Goal: Task Accomplishment & Management: Manage account settings

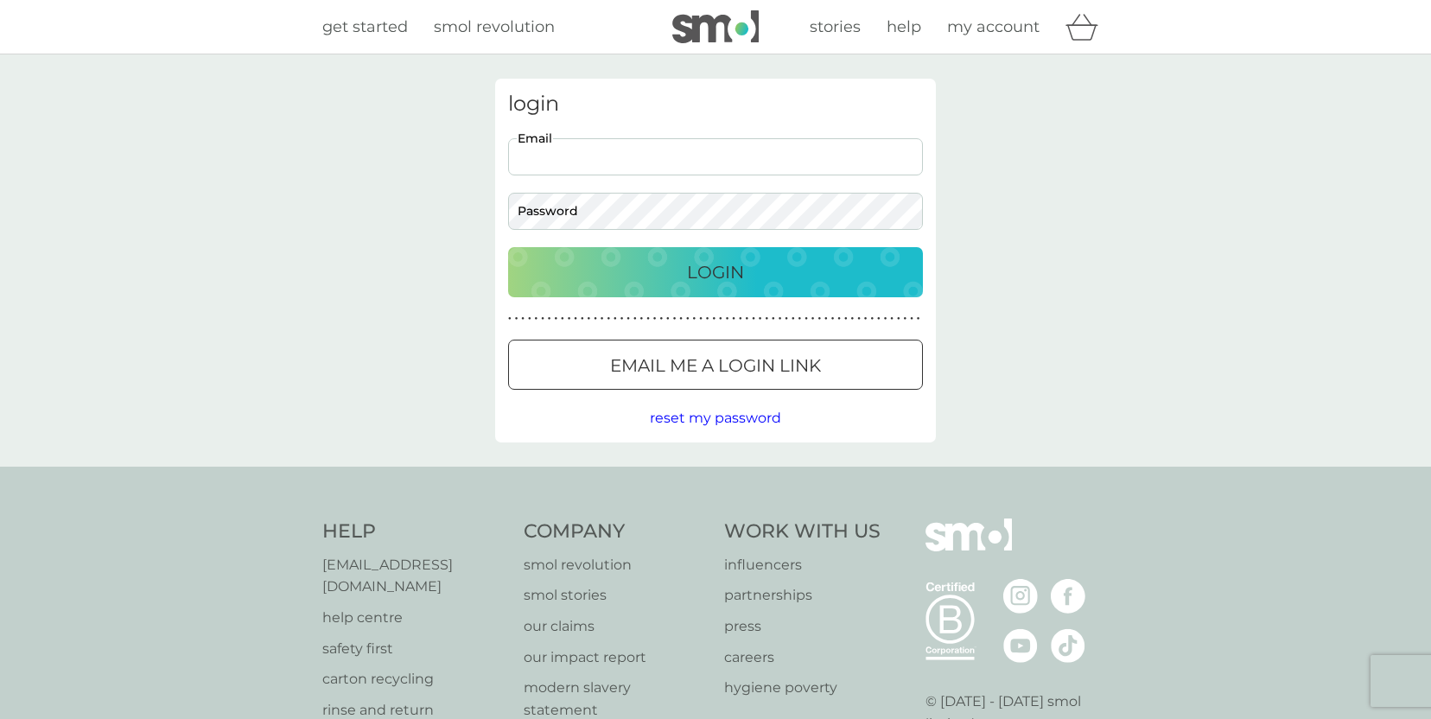
click at [639, 156] on input "Email" at bounding box center [715, 156] width 415 height 37
type input "[EMAIL_ADDRESS][DOMAIN_NAME]"
click at [658, 357] on p "Email me a login link" at bounding box center [715, 366] width 211 height 28
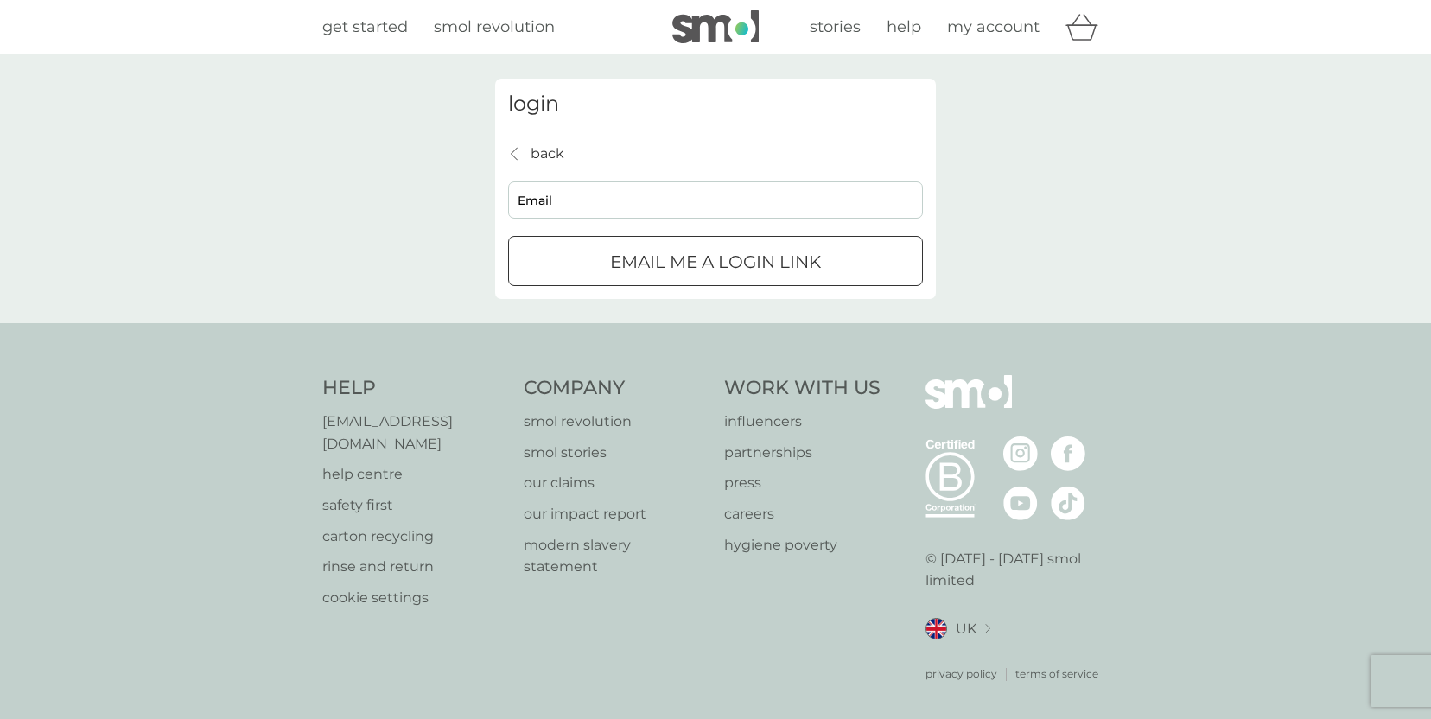
click at [607, 182] on input "Email" at bounding box center [715, 199] width 415 height 37
type input "[EMAIL_ADDRESS][DOMAIN_NAME]"
click at [637, 257] on p "Email me a login link" at bounding box center [715, 262] width 211 height 28
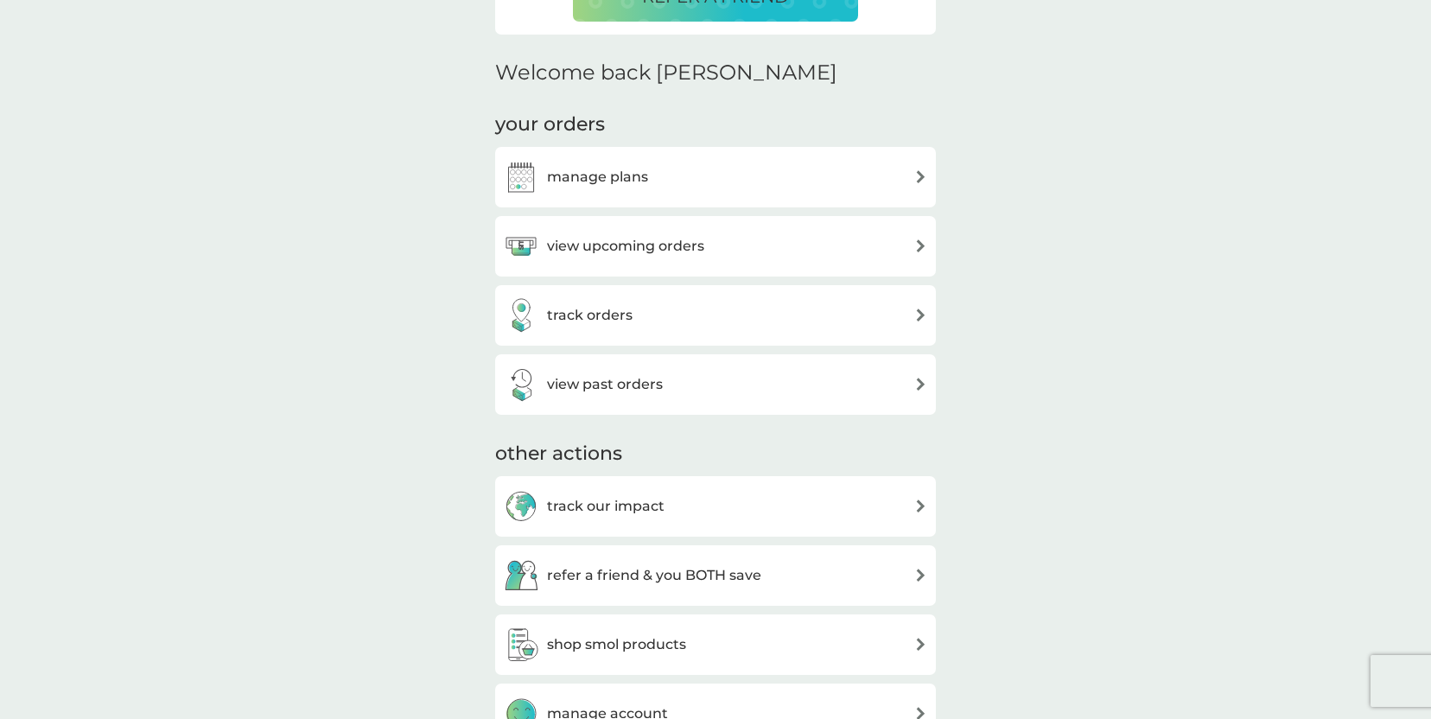
scroll to position [476, 0]
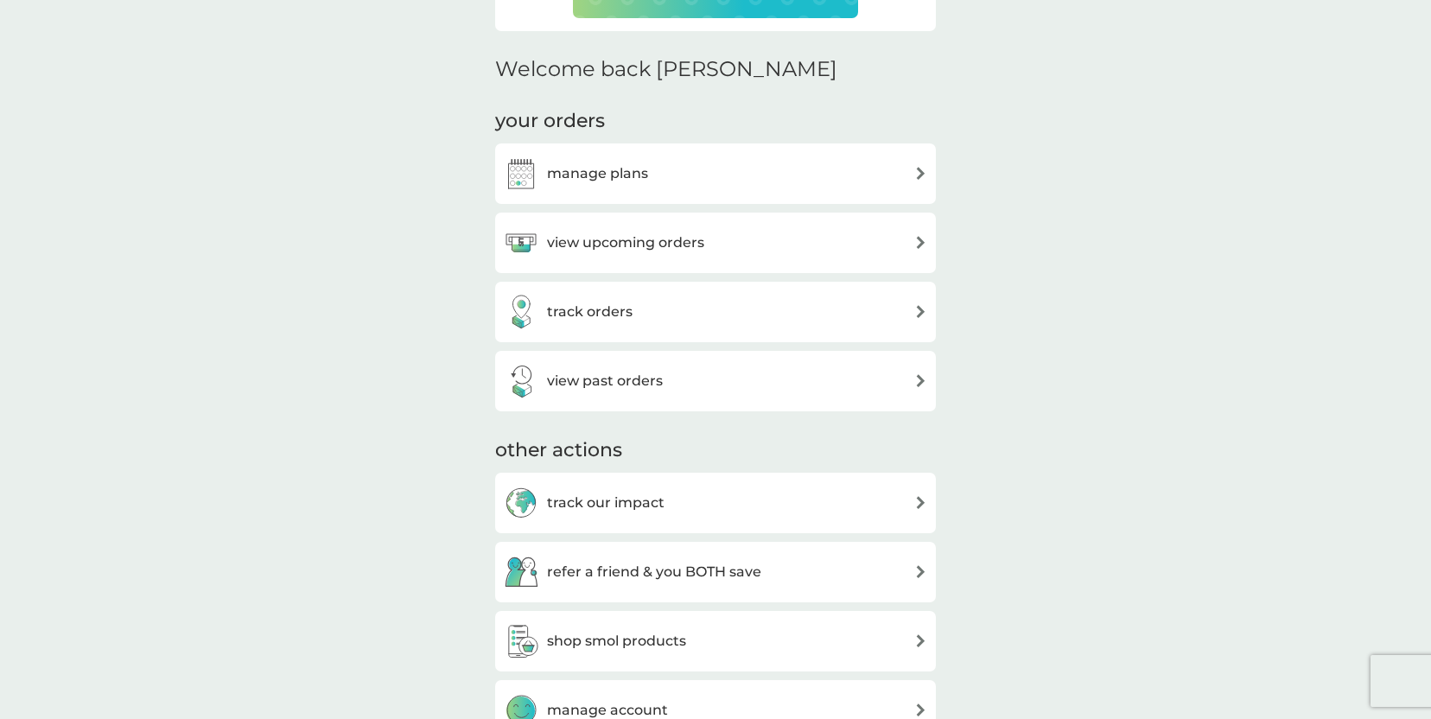
click at [811, 252] on div "view upcoming orders" at bounding box center [715, 243] width 423 height 35
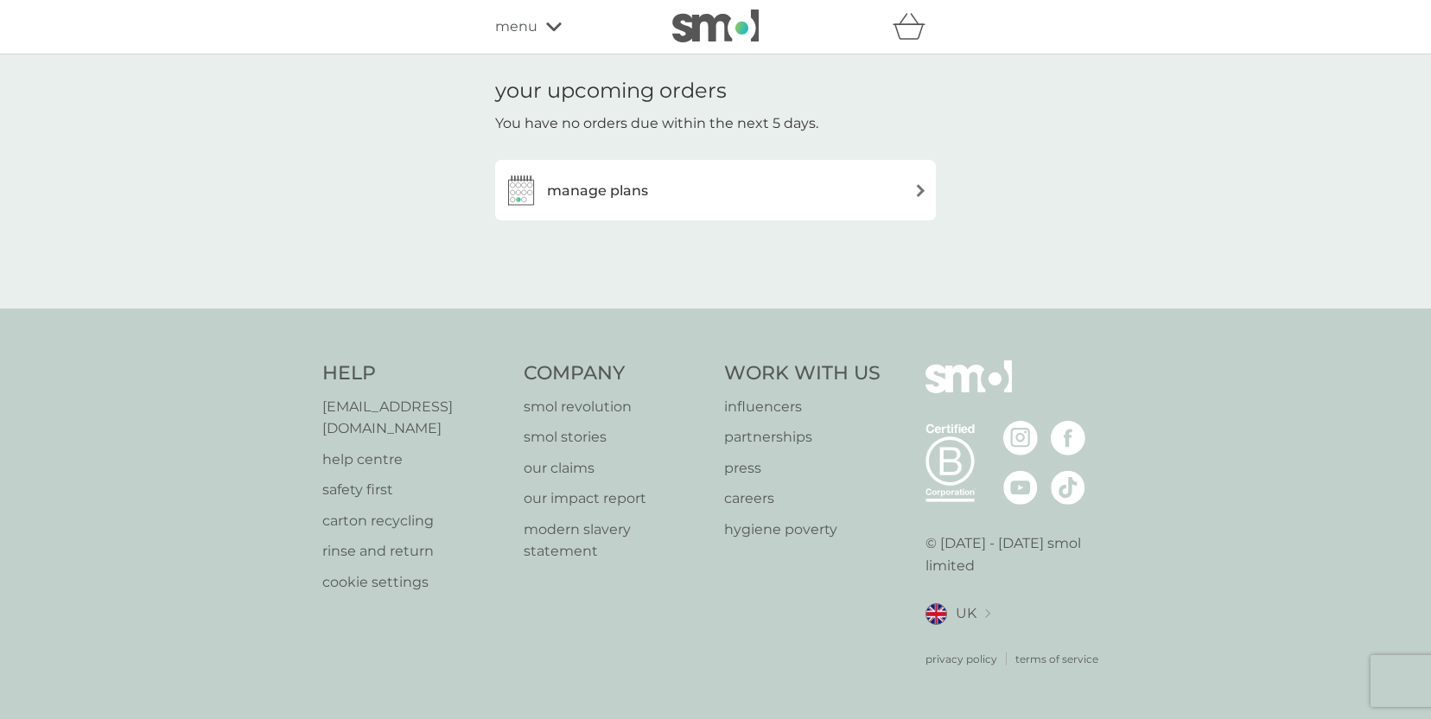
click at [706, 199] on div "manage plans" at bounding box center [715, 190] width 423 height 35
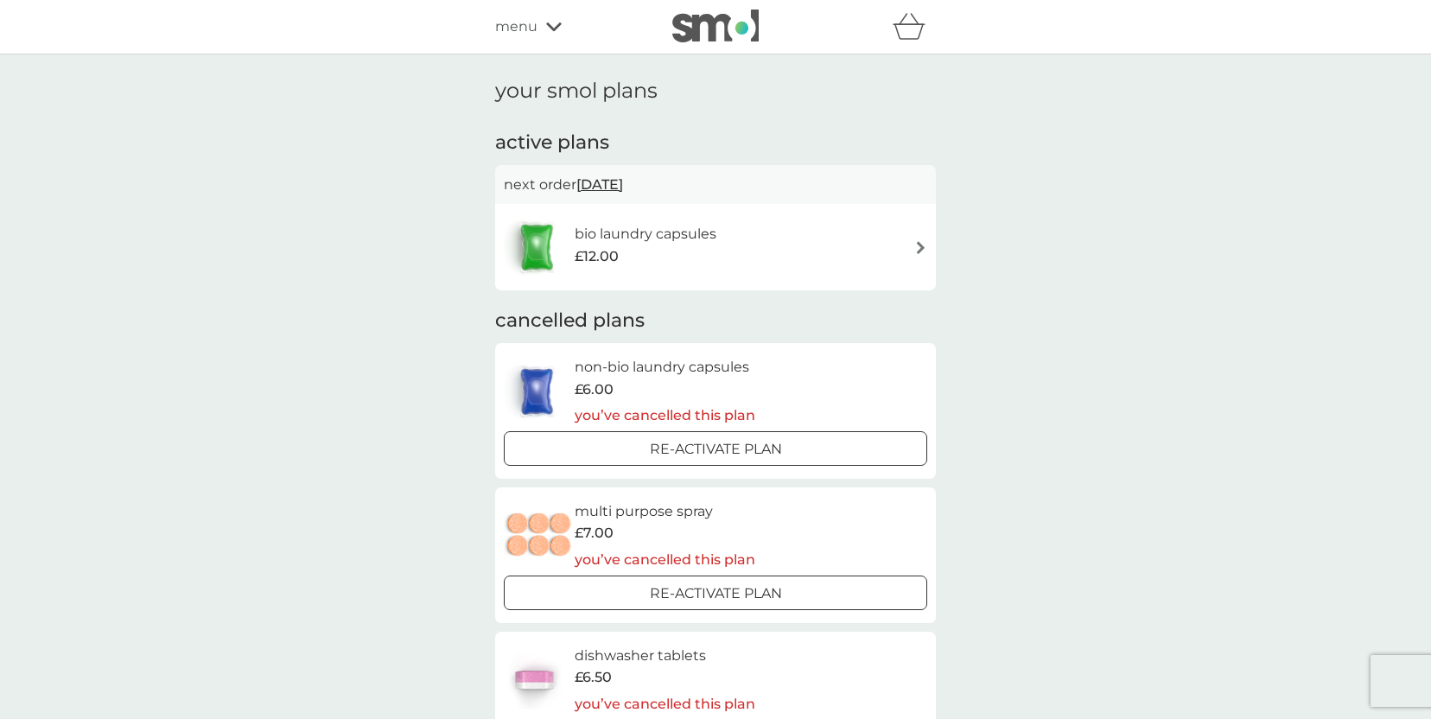
click at [901, 267] on div "bio laundry capsules £12.00" at bounding box center [715, 247] width 423 height 60
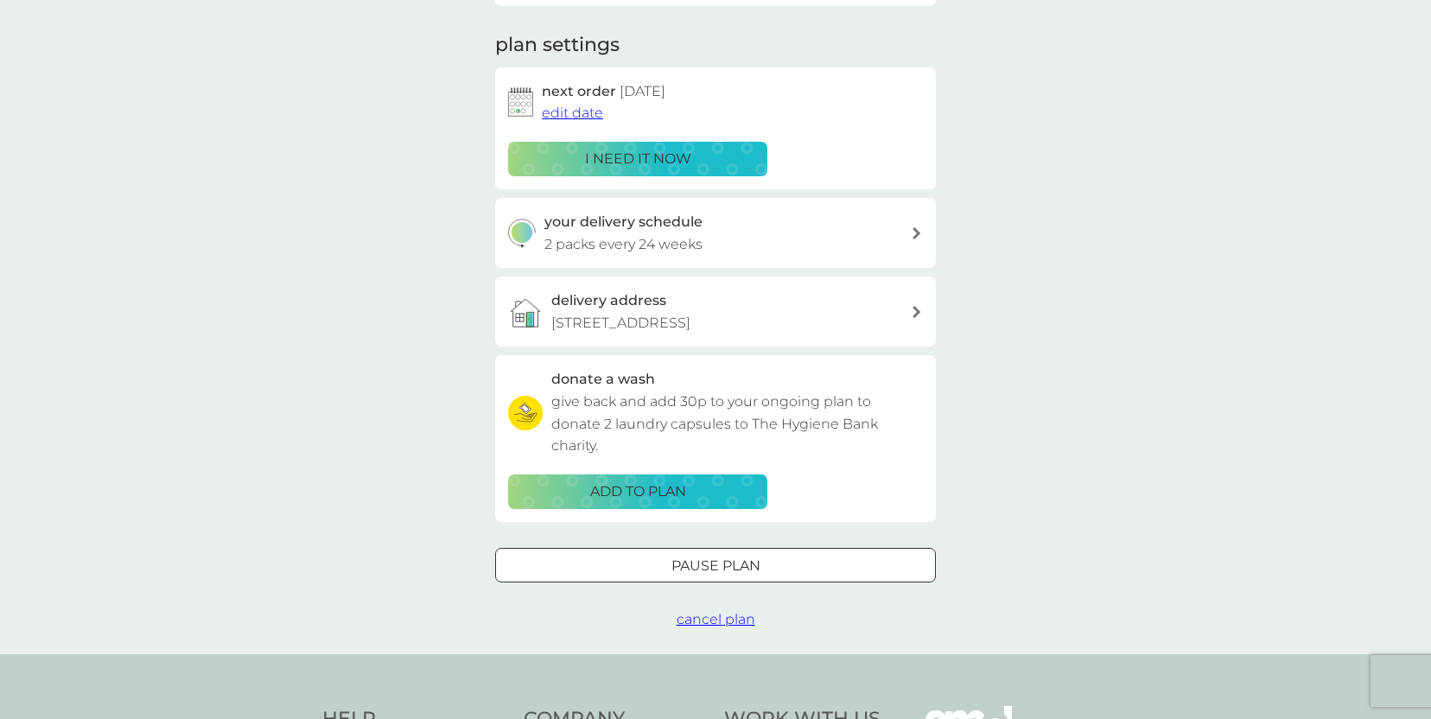
scroll to position [250, 0]
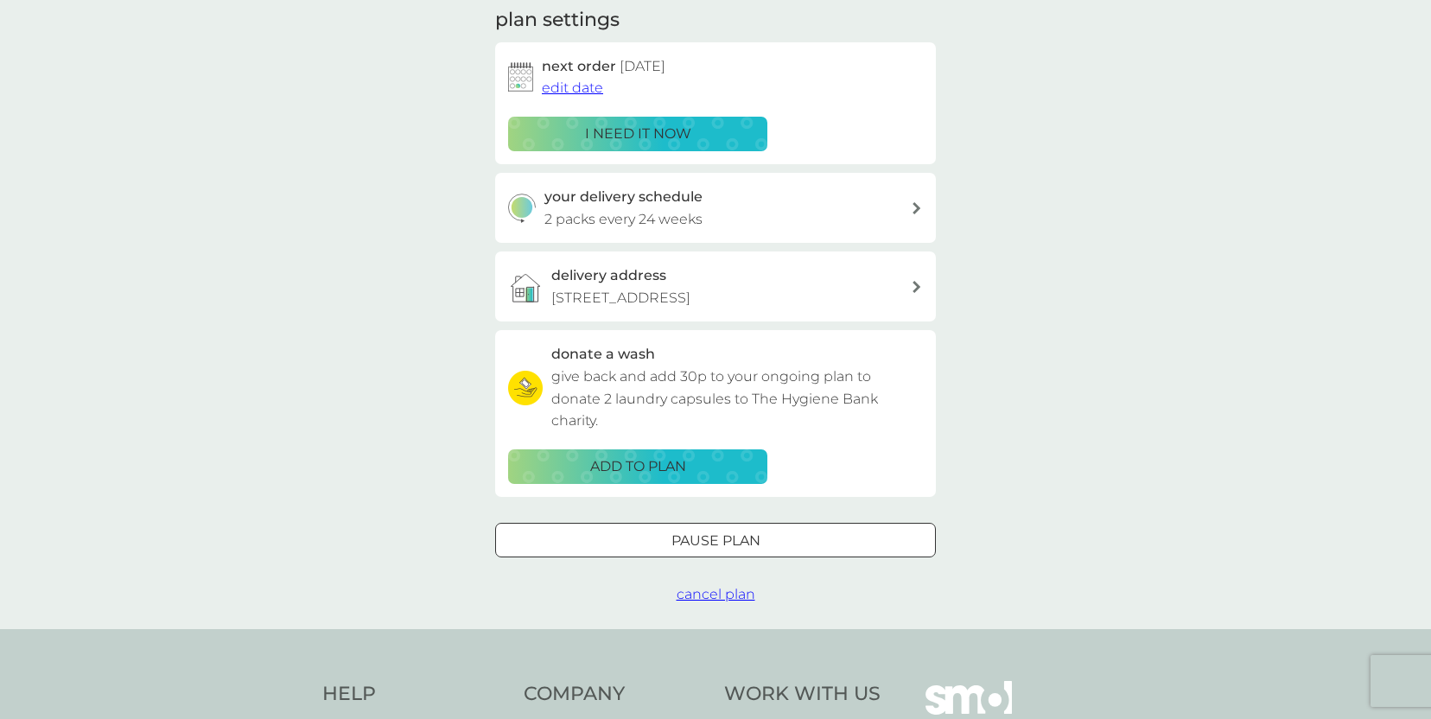
click at [745, 595] on span "cancel plan" at bounding box center [716, 594] width 79 height 16
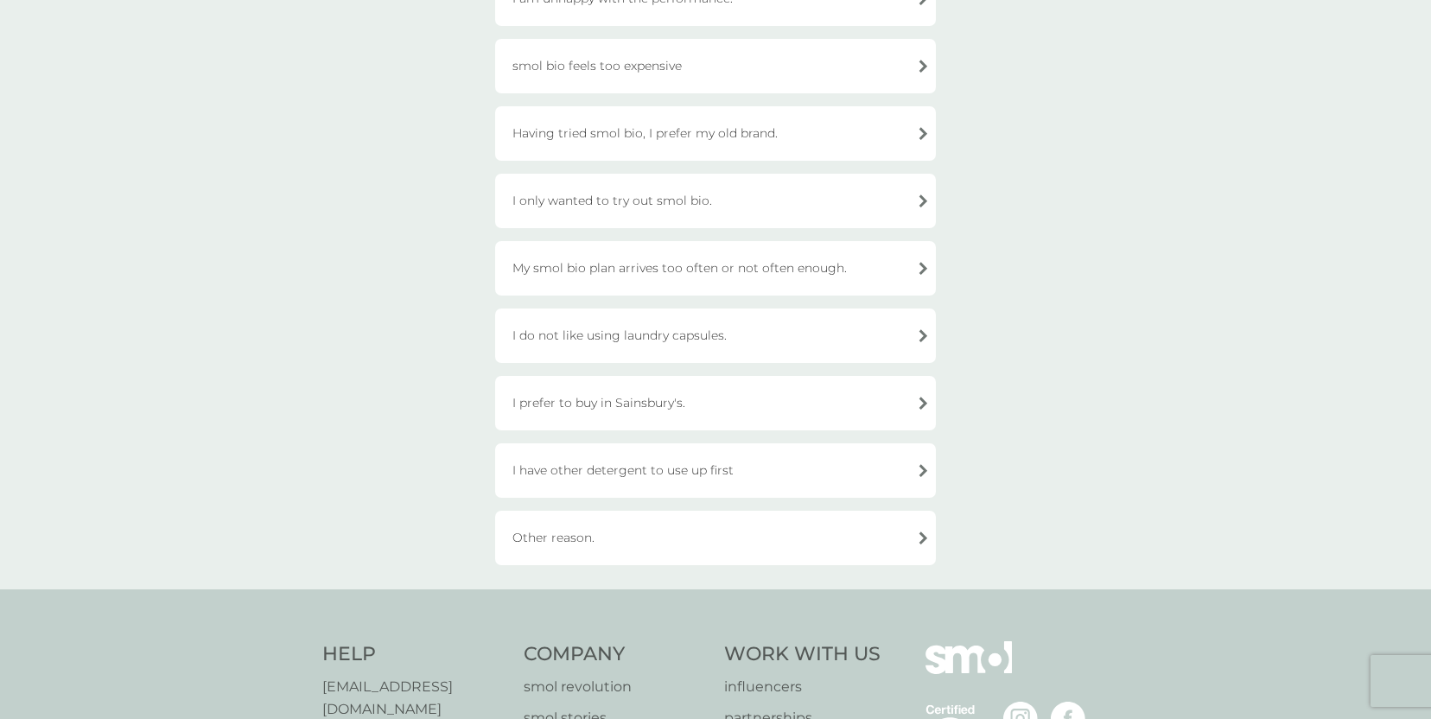
scroll to position [369, 0]
click at [840, 544] on div "Other reason." at bounding box center [715, 537] width 441 height 54
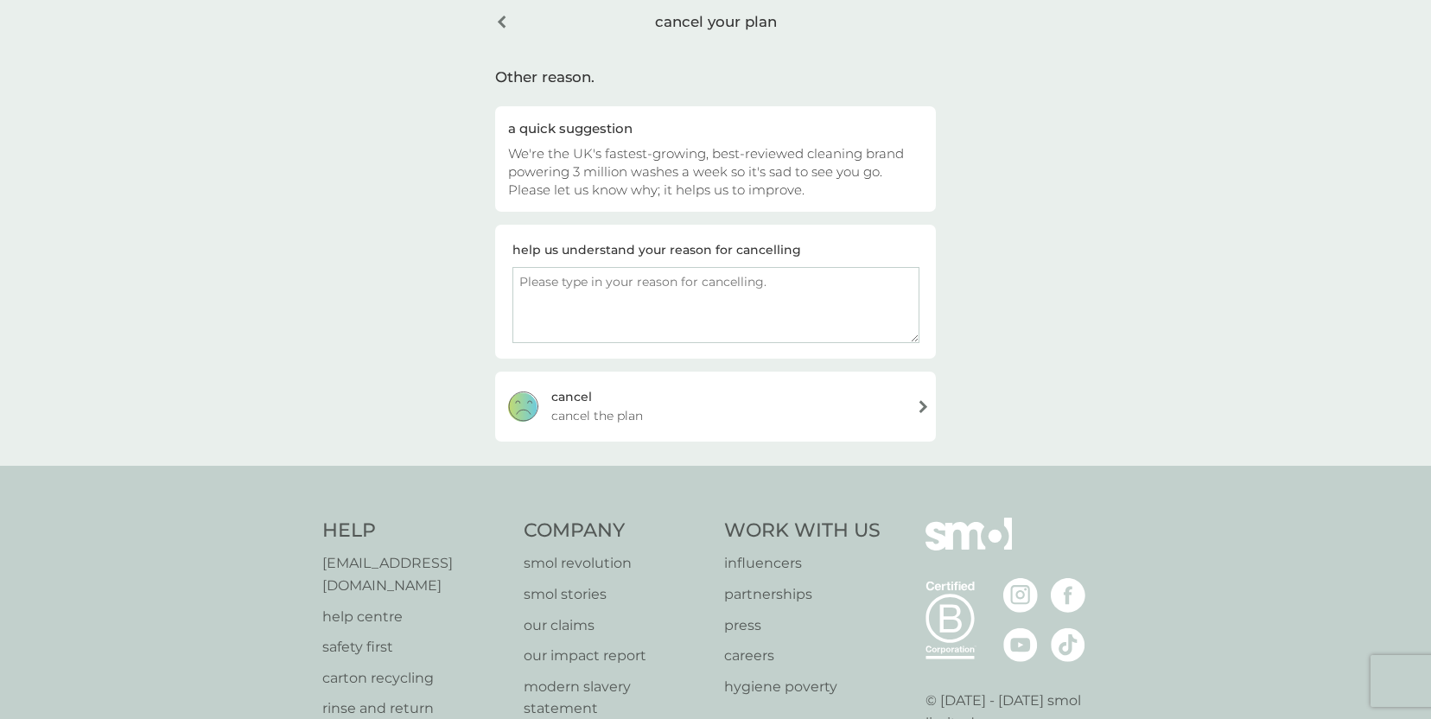
scroll to position [0, 0]
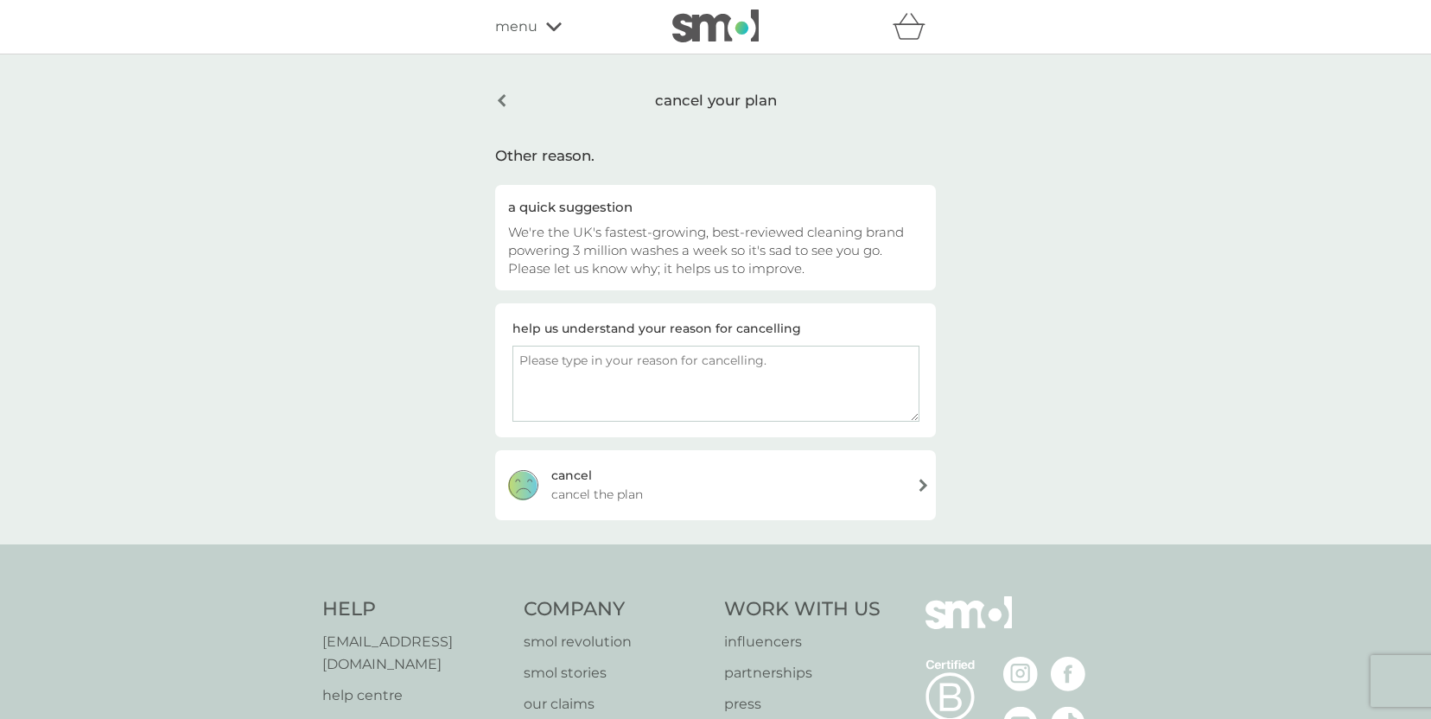
click at [776, 401] on textarea at bounding box center [715, 384] width 407 height 76
type textarea "just fancy a change"
click at [815, 467] on div "[PERSON_NAME] the plan" at bounding box center [715, 484] width 441 height 69
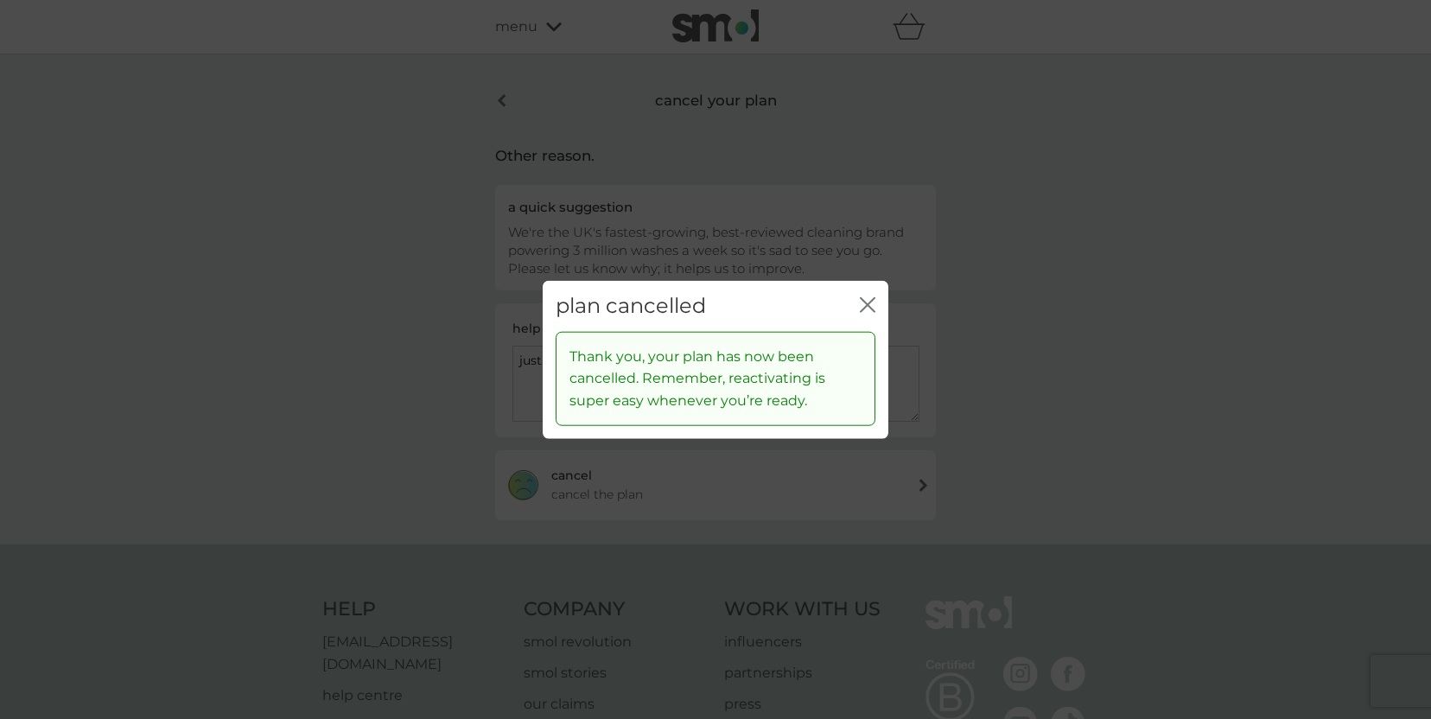
click at [869, 302] on icon "close" at bounding box center [871, 305] width 7 height 14
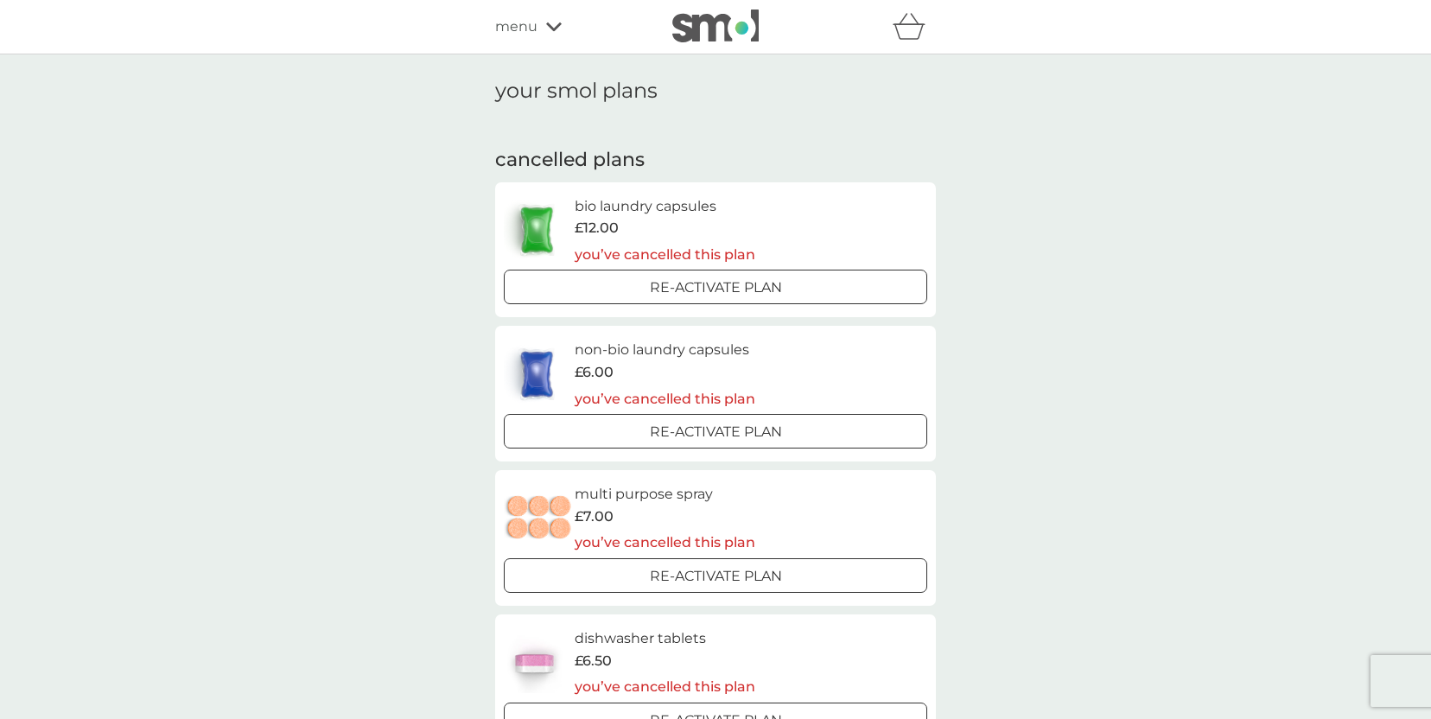
click at [542, 25] on div "menu" at bounding box center [568, 27] width 147 height 22
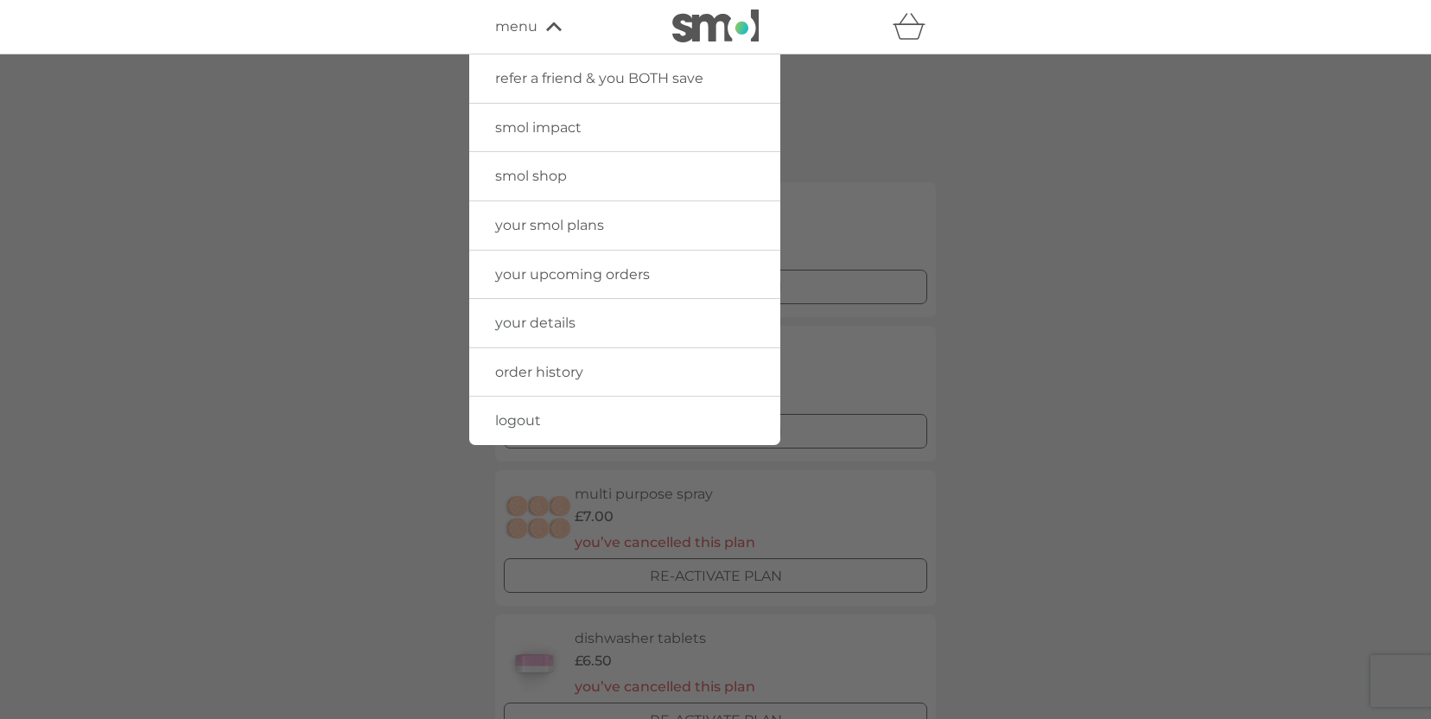
click at [901, 30] on icon "basket" at bounding box center [909, 26] width 33 height 27
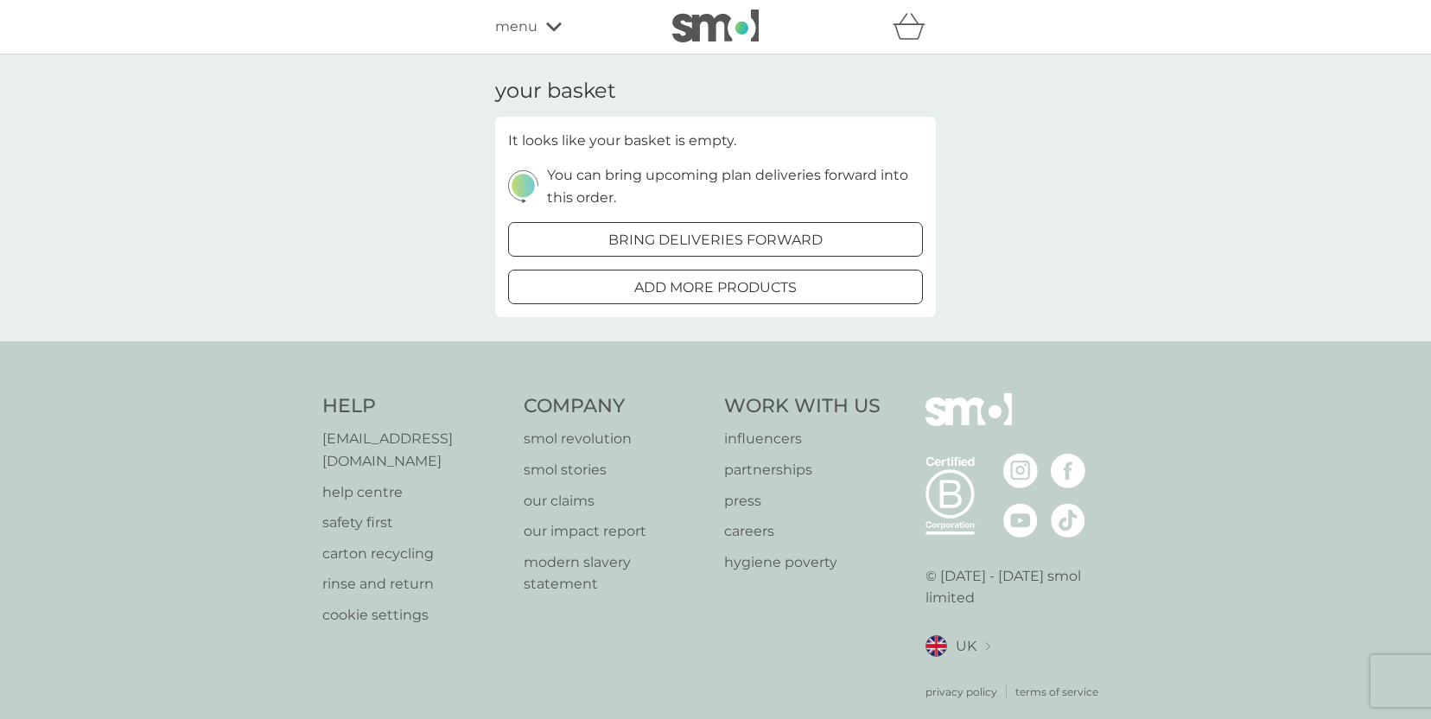
click at [539, 30] on div "menu" at bounding box center [568, 27] width 147 height 22
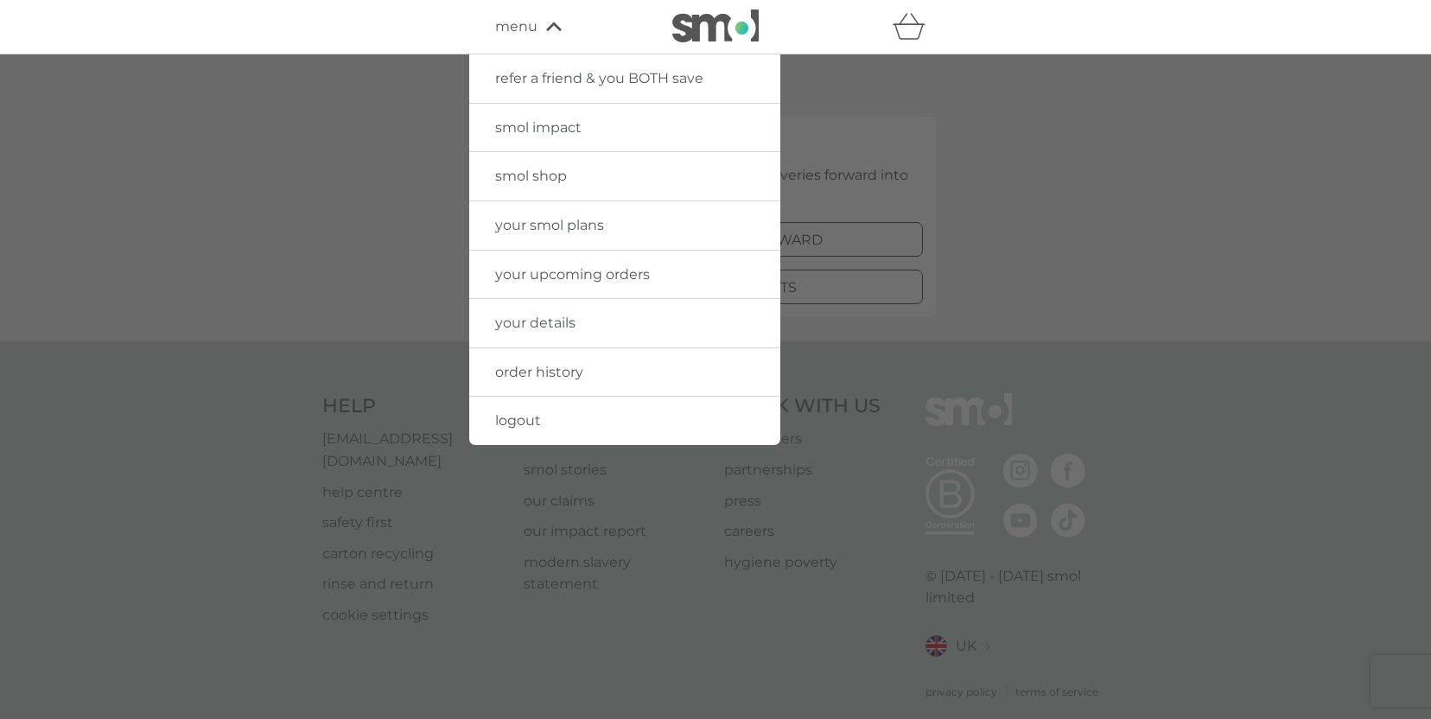
click at [547, 325] on span "your details" at bounding box center [535, 323] width 80 height 16
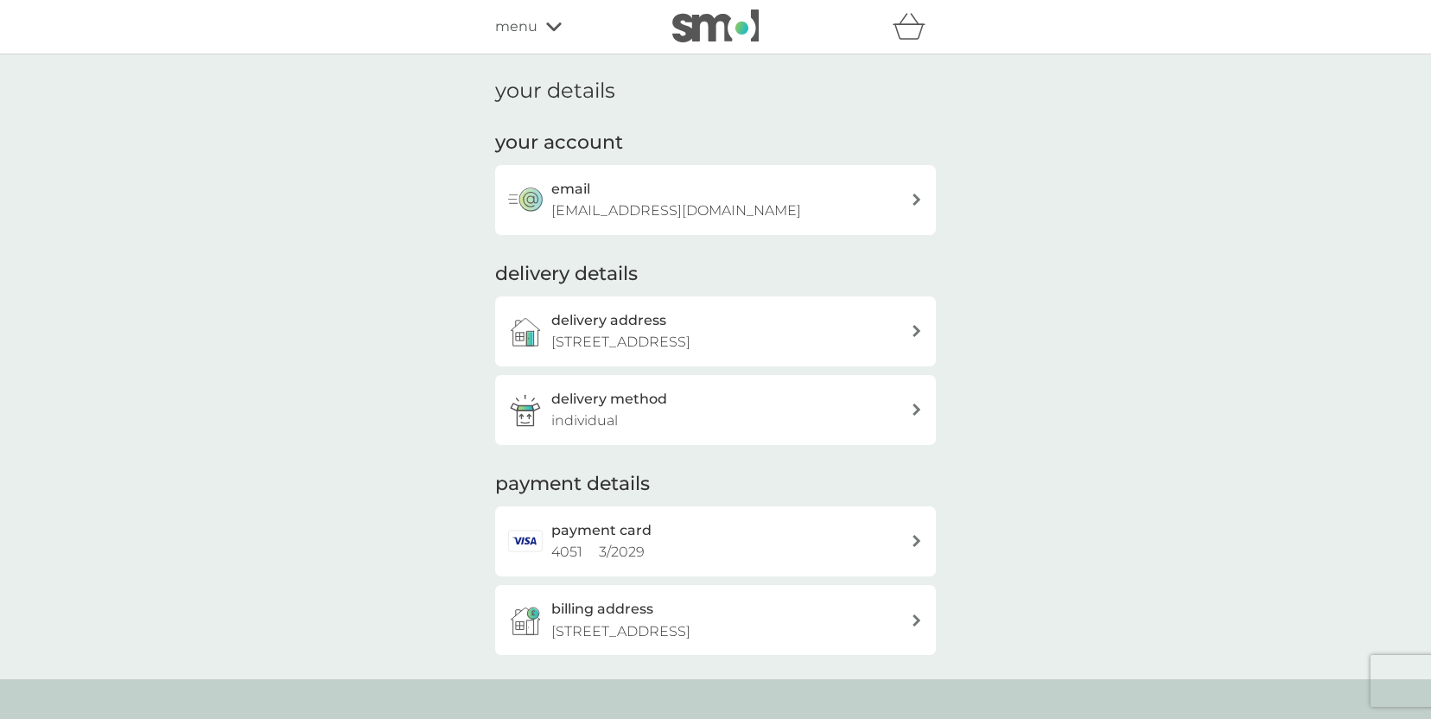
click at [690, 336] on p "[STREET_ADDRESS]" at bounding box center [620, 342] width 139 height 22
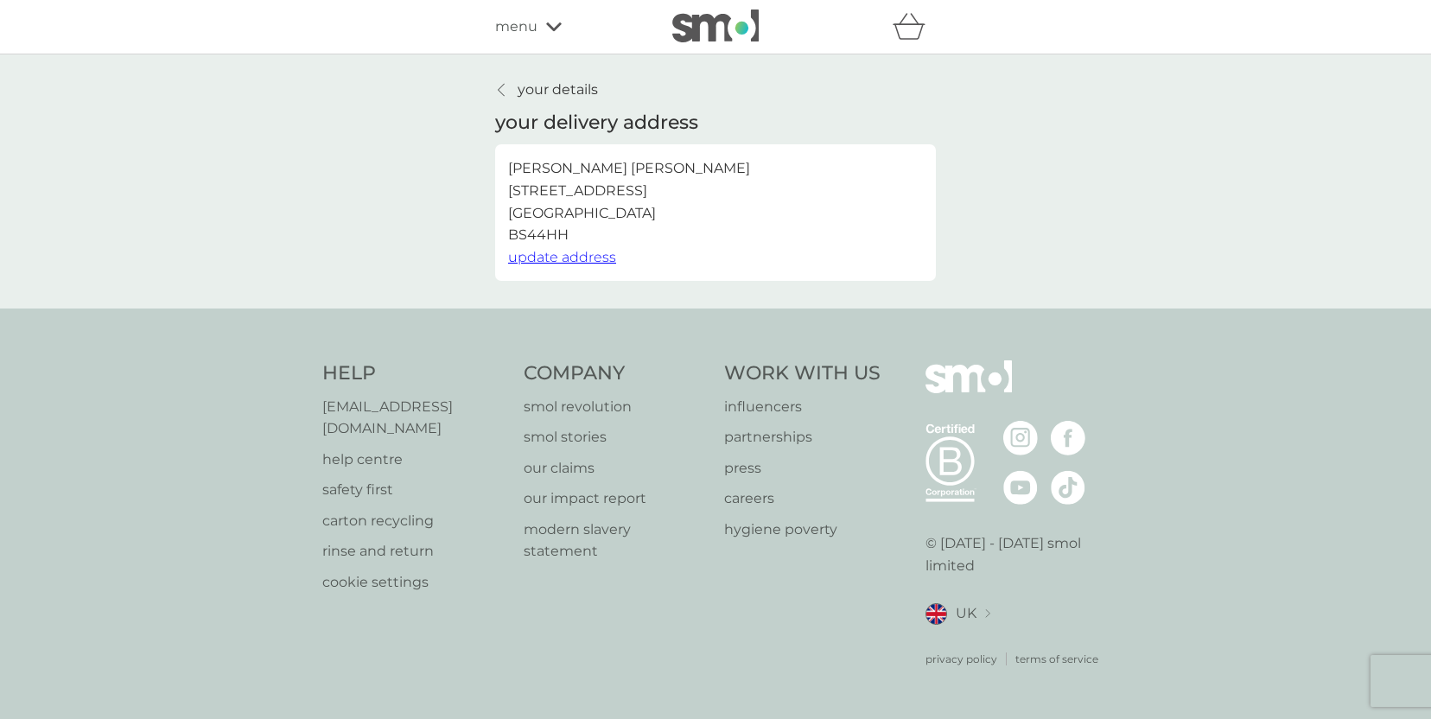
click at [570, 262] on span "update address" at bounding box center [562, 257] width 108 height 16
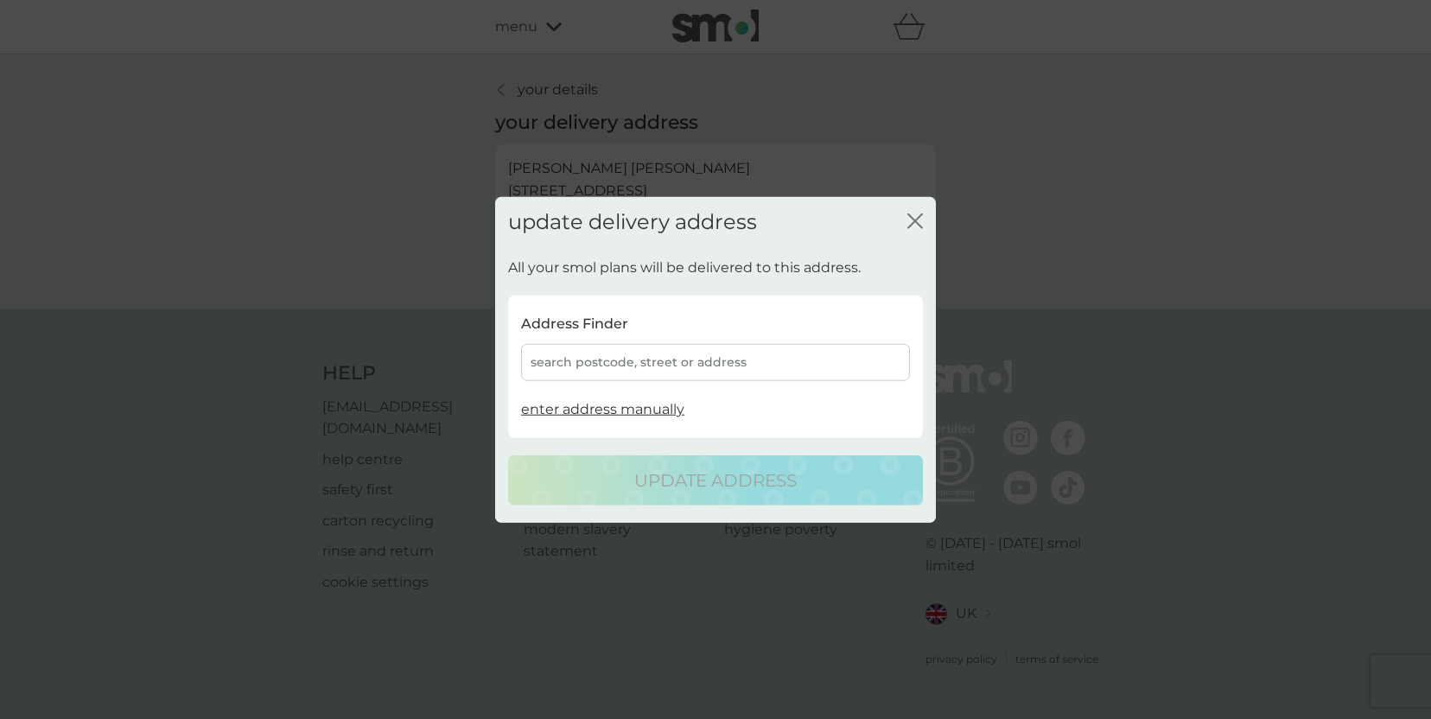
click at [595, 361] on div "search postcode, street or address" at bounding box center [715, 362] width 389 height 37
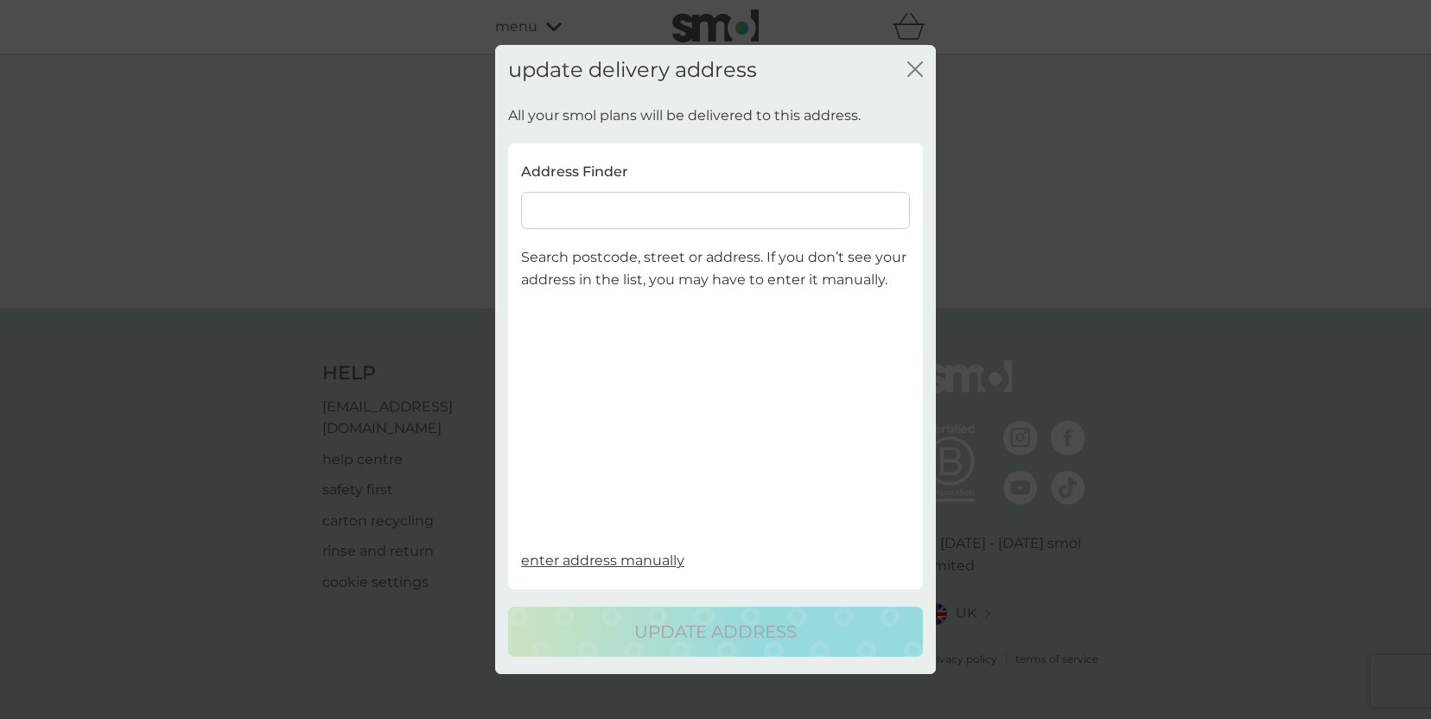
click at [572, 207] on input at bounding box center [715, 210] width 389 height 37
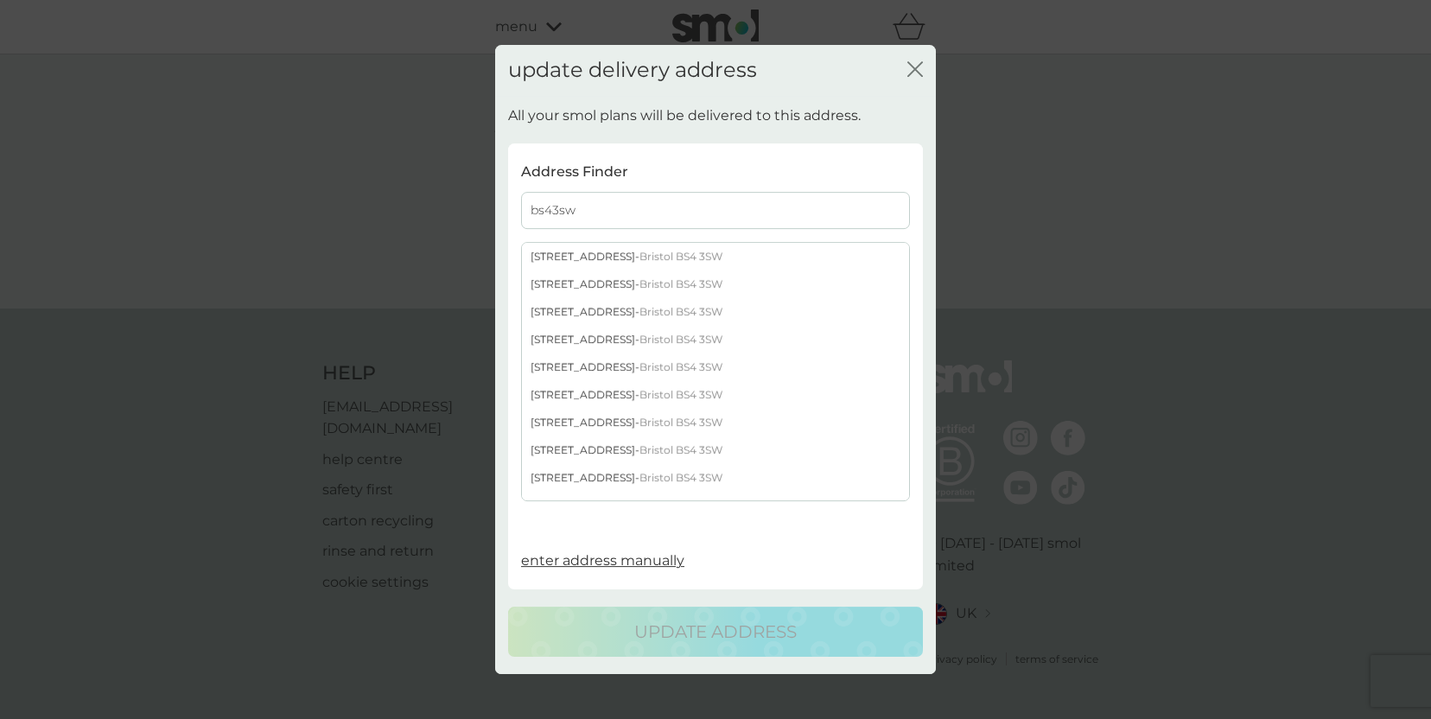
type input "bs43sw"
click at [557, 427] on div "[STREET_ADDRESS]" at bounding box center [715, 423] width 387 height 28
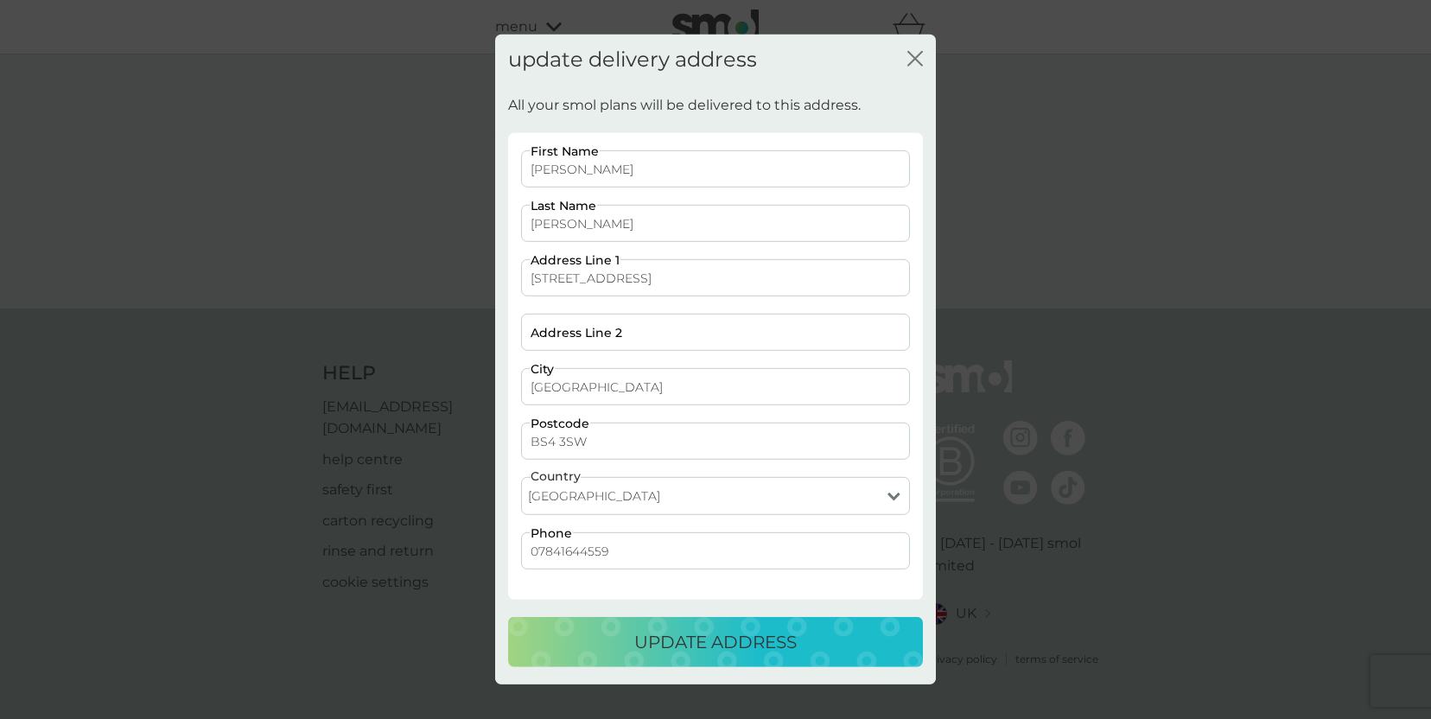
click at [665, 633] on p "update address" at bounding box center [715, 642] width 162 height 28
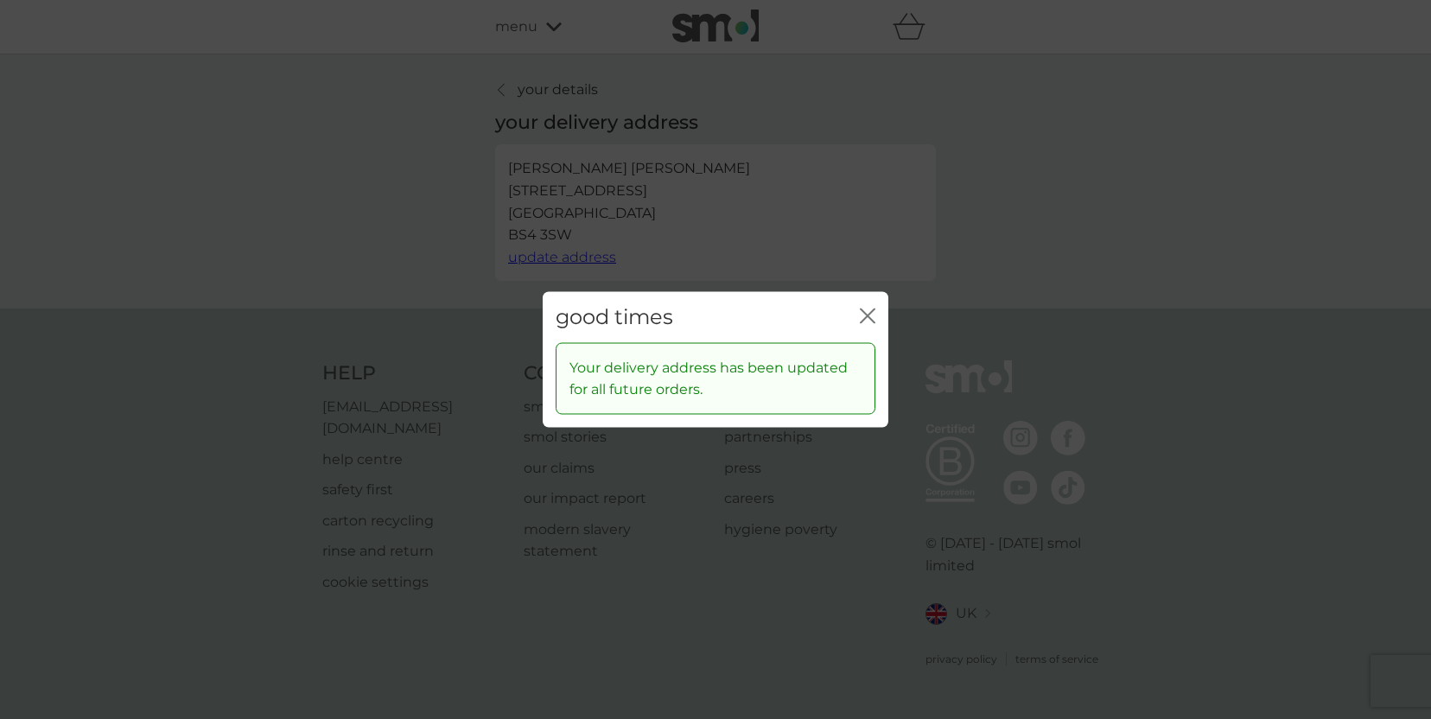
click at [868, 319] on icon "close" at bounding box center [868, 316] width 16 height 16
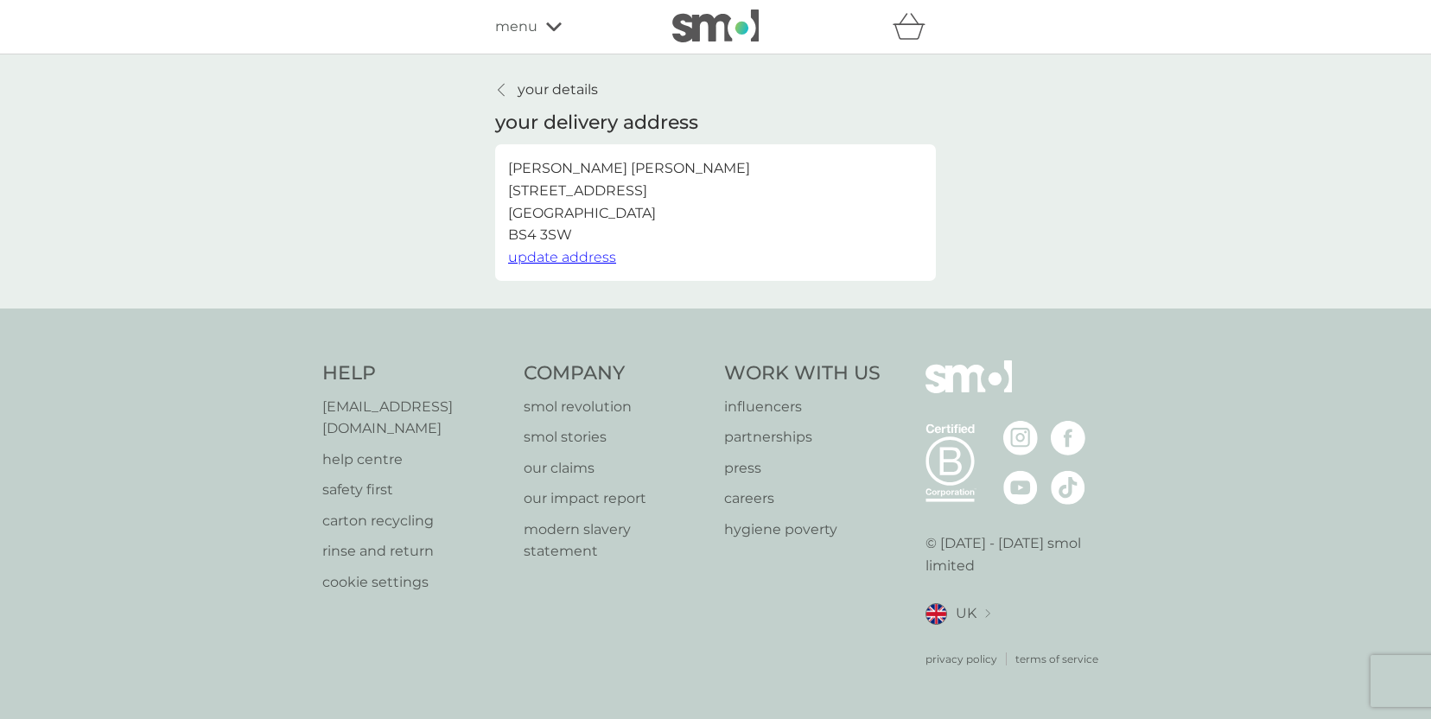
click at [567, 99] on p "your details" at bounding box center [558, 90] width 80 height 22
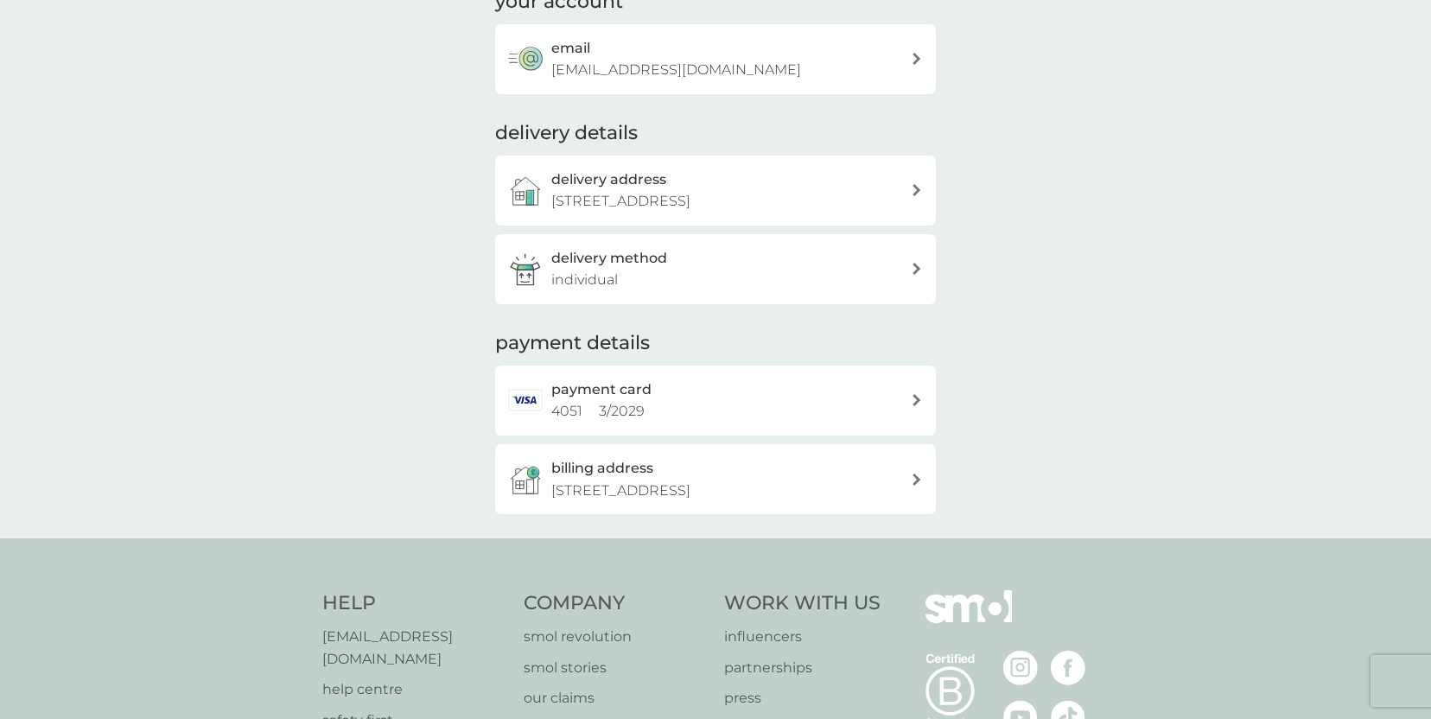
scroll to position [145, 0]
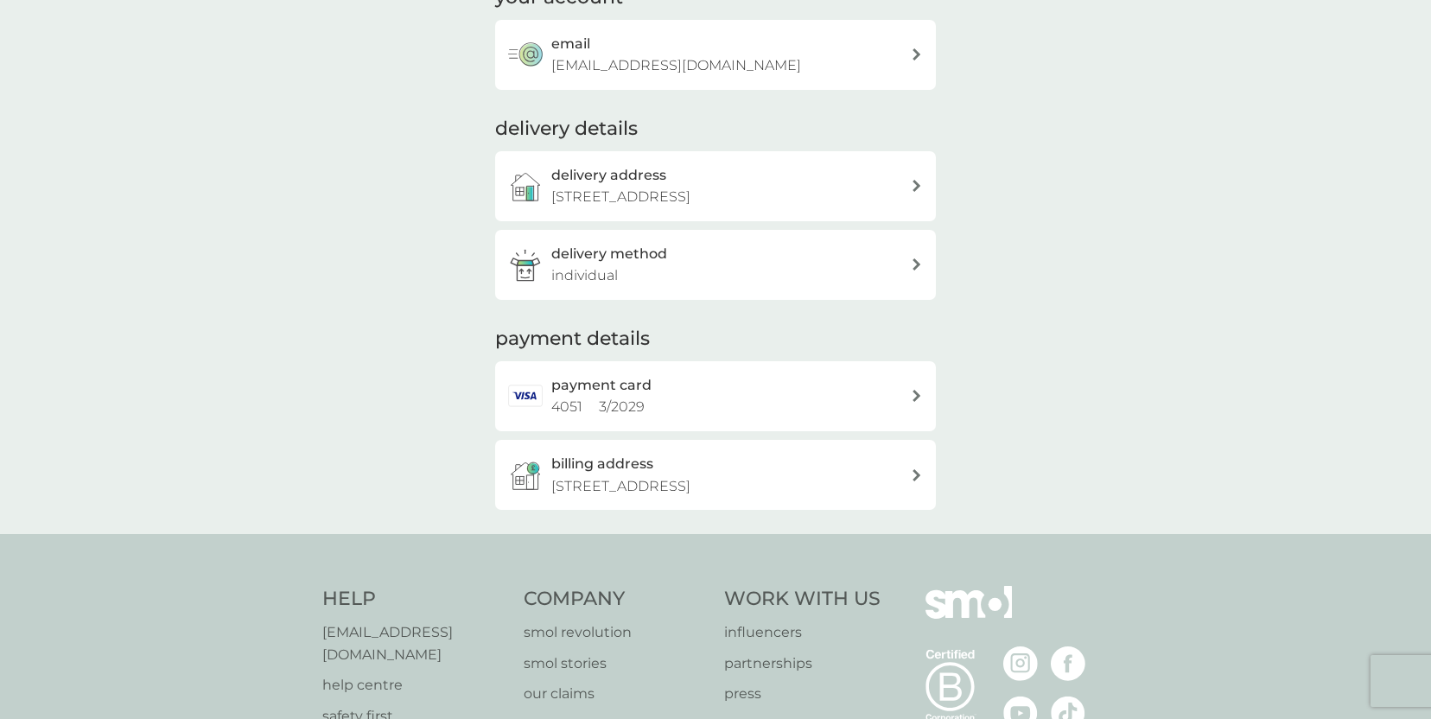
click at [682, 484] on p "[STREET_ADDRESS]" at bounding box center [620, 486] width 139 height 22
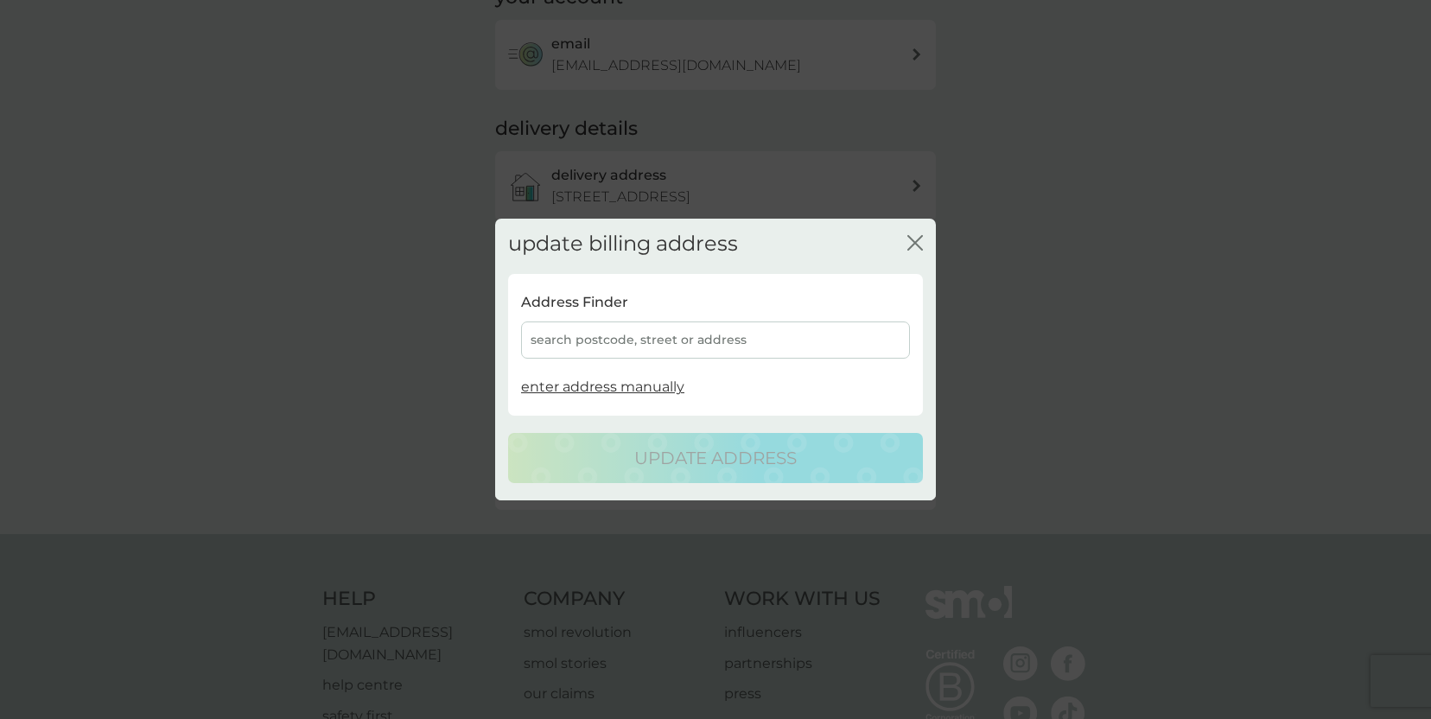
click at [598, 354] on div "search postcode, street or address" at bounding box center [715, 339] width 389 height 37
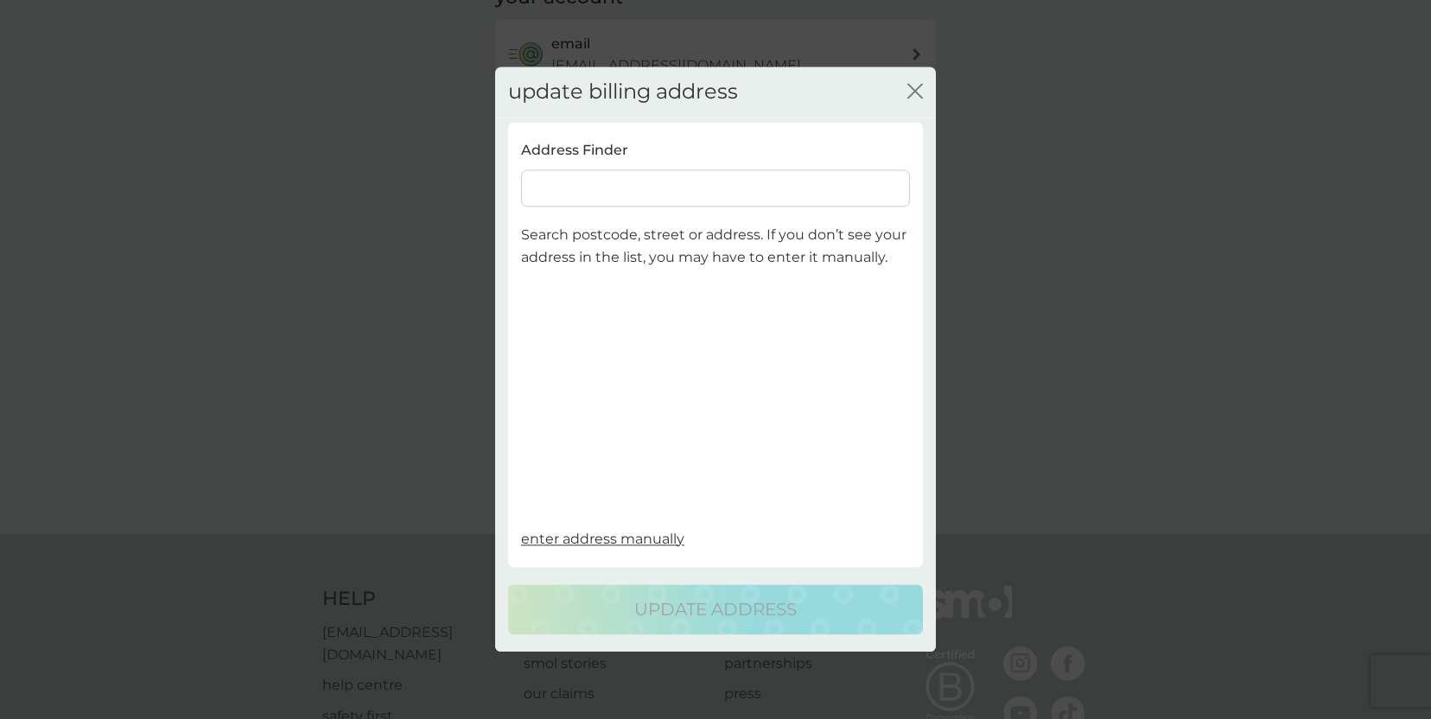
click at [600, 188] on input at bounding box center [715, 188] width 389 height 37
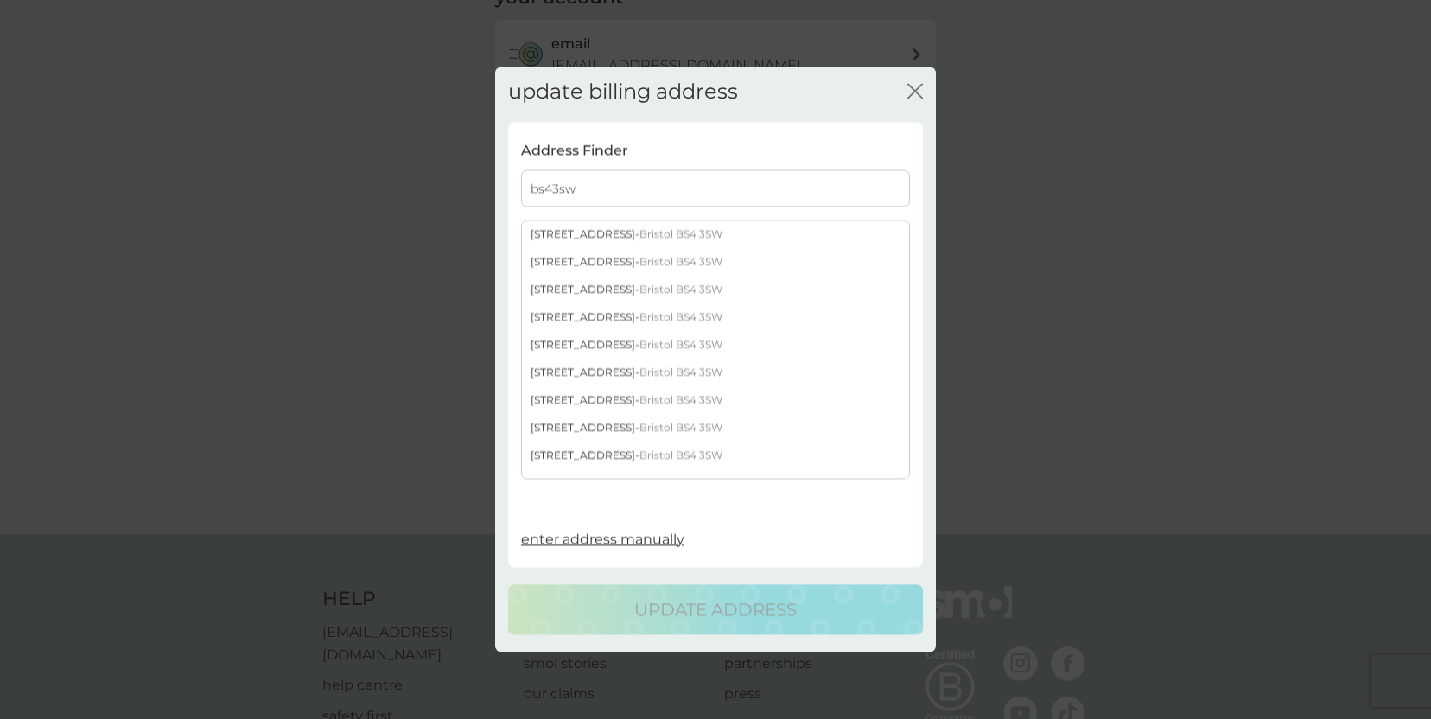
type input "bs43sw"
click at [541, 396] on div "[STREET_ADDRESS]" at bounding box center [715, 401] width 387 height 28
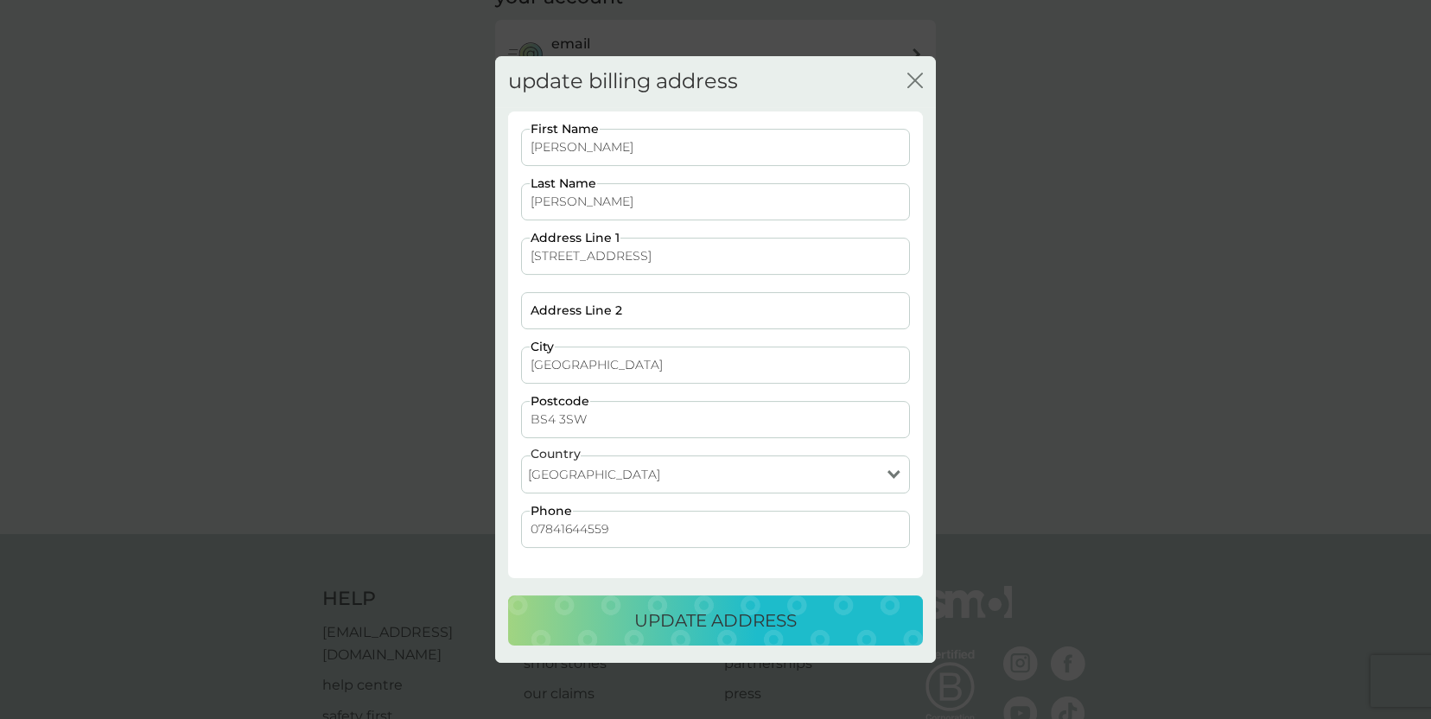
click at [669, 607] on p "update address" at bounding box center [715, 621] width 162 height 28
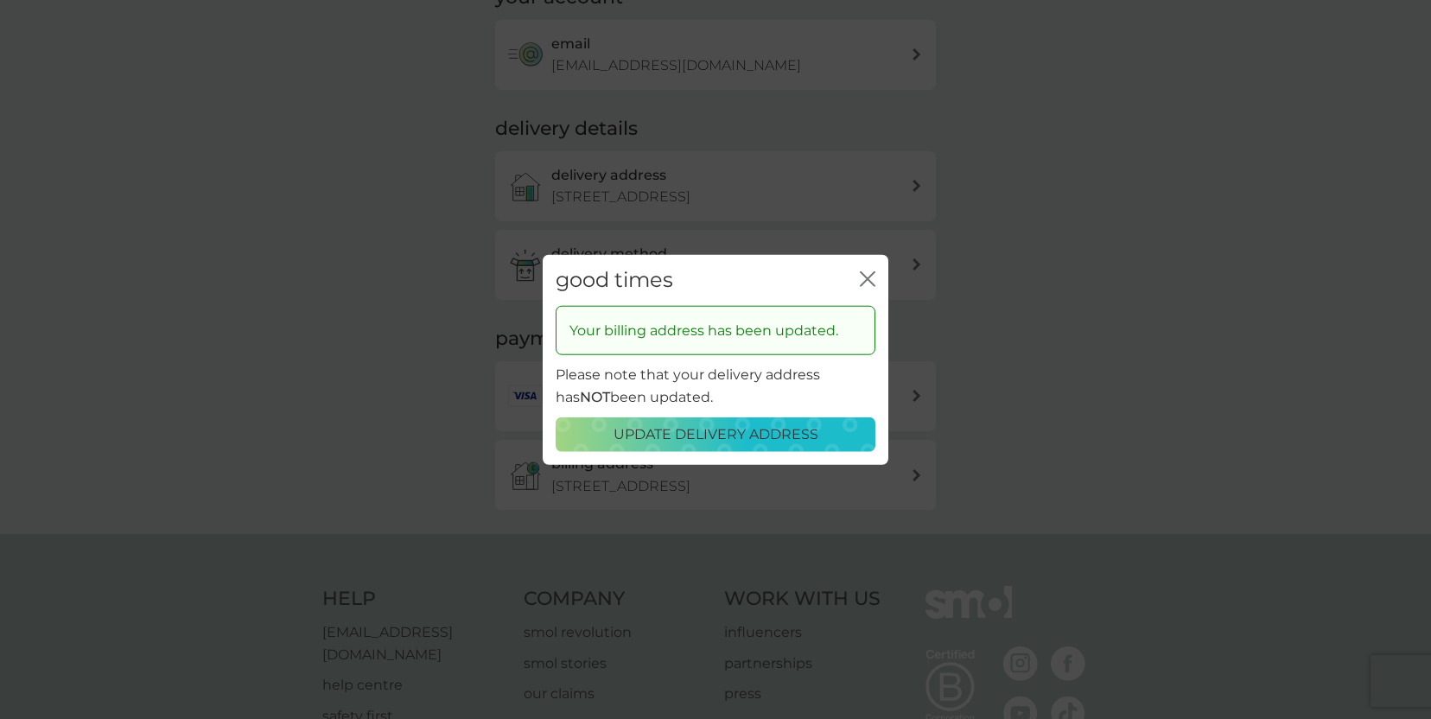
click at [868, 281] on icon "close" at bounding box center [868, 279] width 16 height 16
